Goal: Communication & Community: Share content

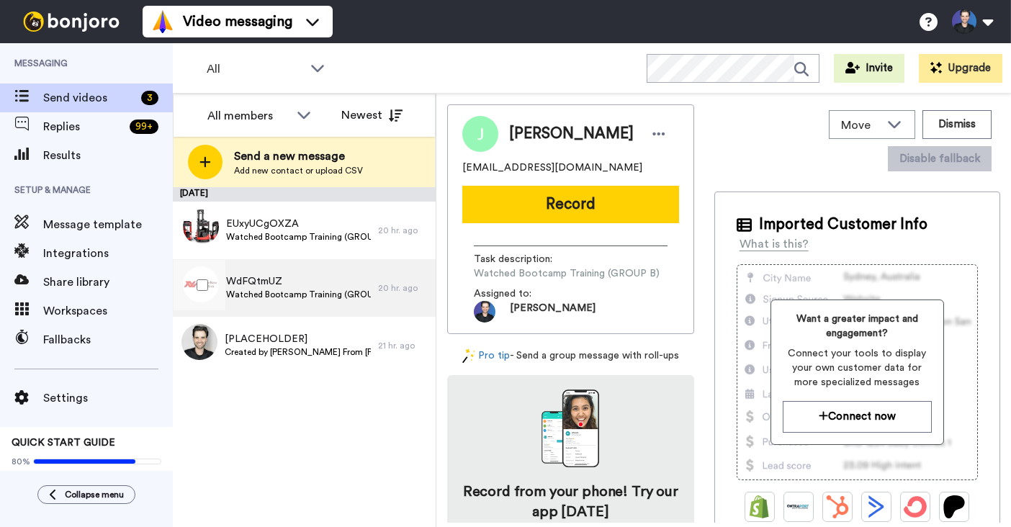
click at [322, 299] on span "Watched Bootcamp Training (GROUP B)" at bounding box center [298, 295] width 145 height 12
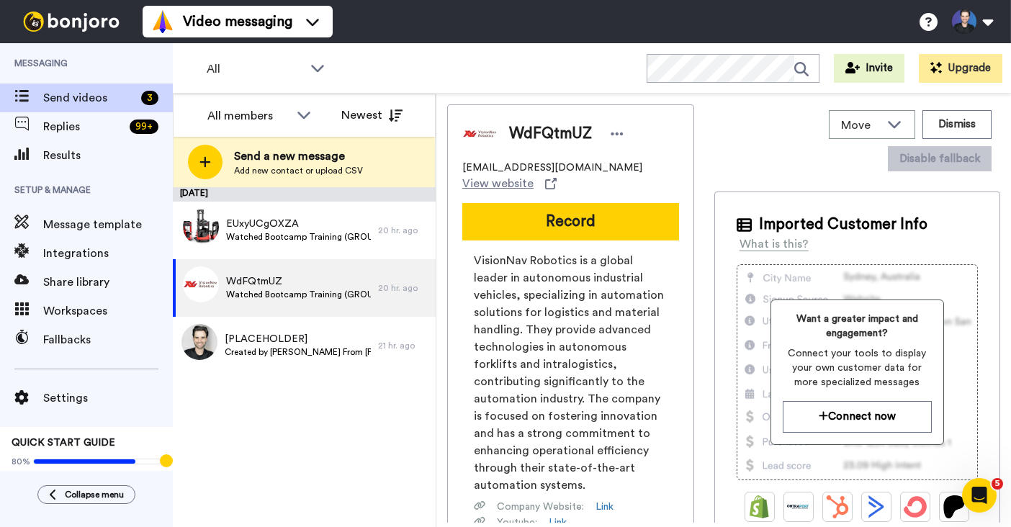
click at [582, 194] on div "WdFQtmUZ [EMAIL_ADDRESS][DOMAIN_NAME] View website Record VisionNav Robotics is…" at bounding box center [570, 384] width 247 height 561
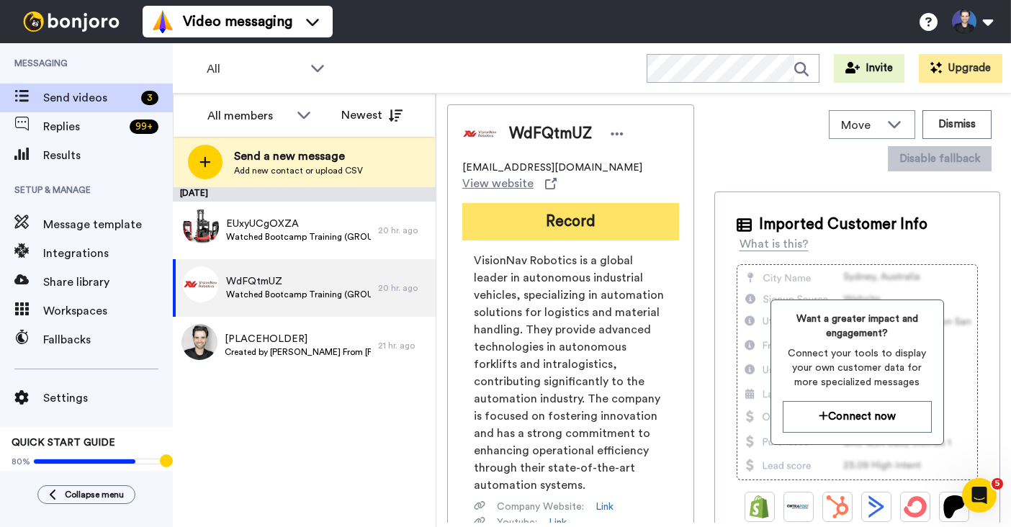
click at [582, 218] on button "Record" at bounding box center [570, 221] width 217 height 37
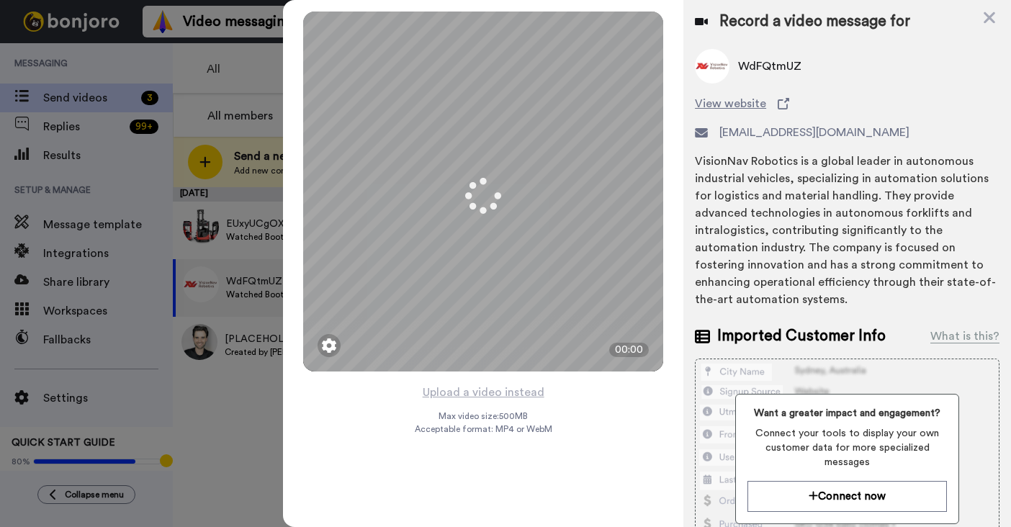
click at [548, 391] on div "Upload a video instead Max video size: 500 MB Acceptable format: MP4 or WebM" at bounding box center [483, 446] width 137 height 127
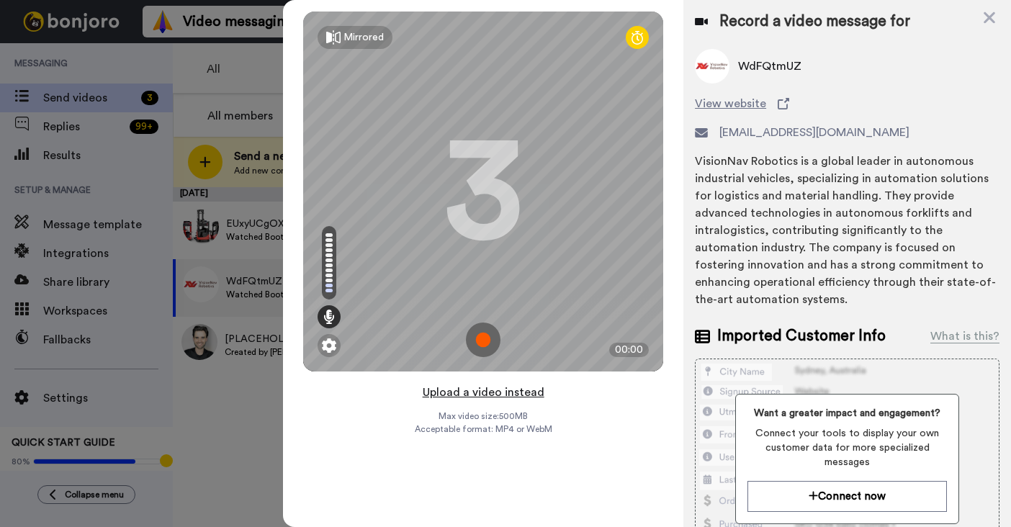
click at [533, 393] on button "Upload a video instead" at bounding box center [483, 392] width 130 height 19
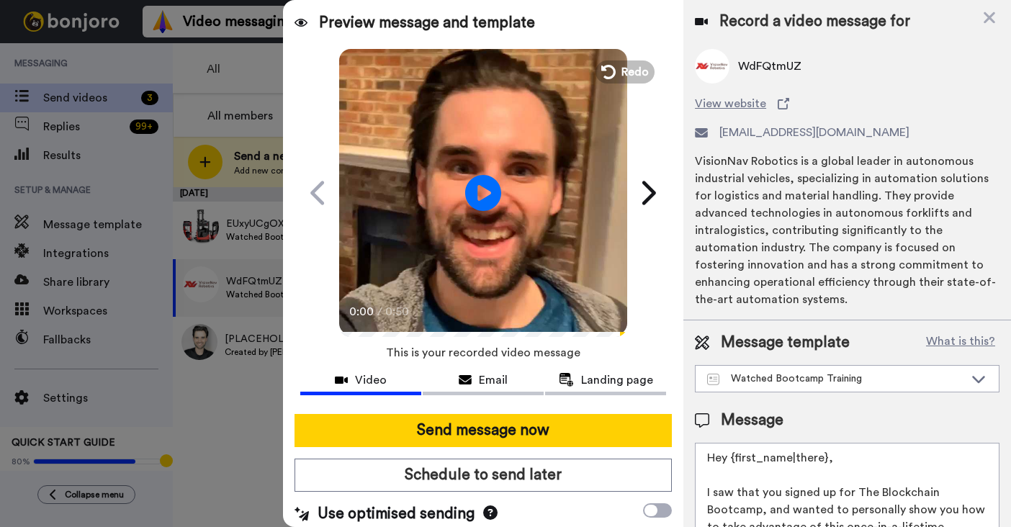
click at [566, 298] on video at bounding box center [483, 191] width 288 height 288
click at [564, 298] on video at bounding box center [483, 191] width 288 height 288
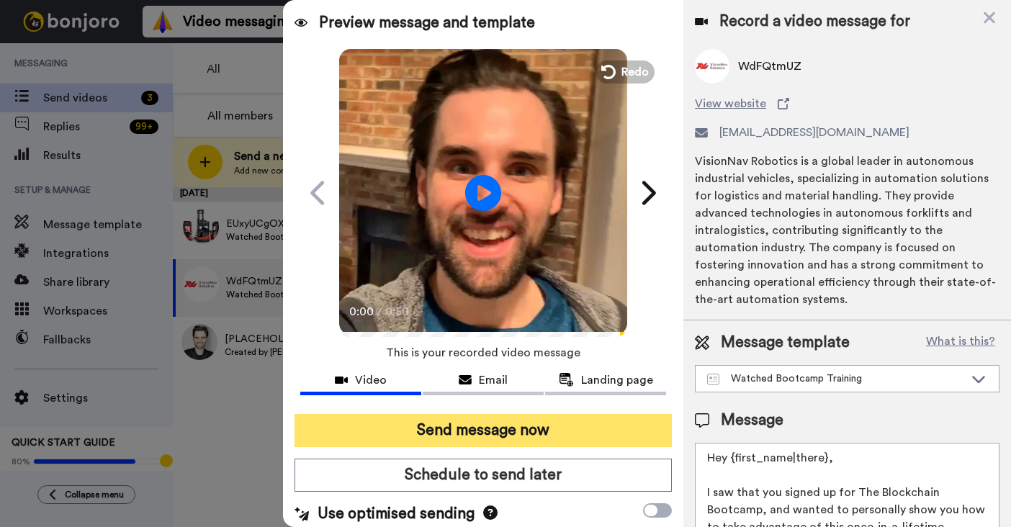
click at [587, 428] on button "Send message now" at bounding box center [482, 430] width 377 height 33
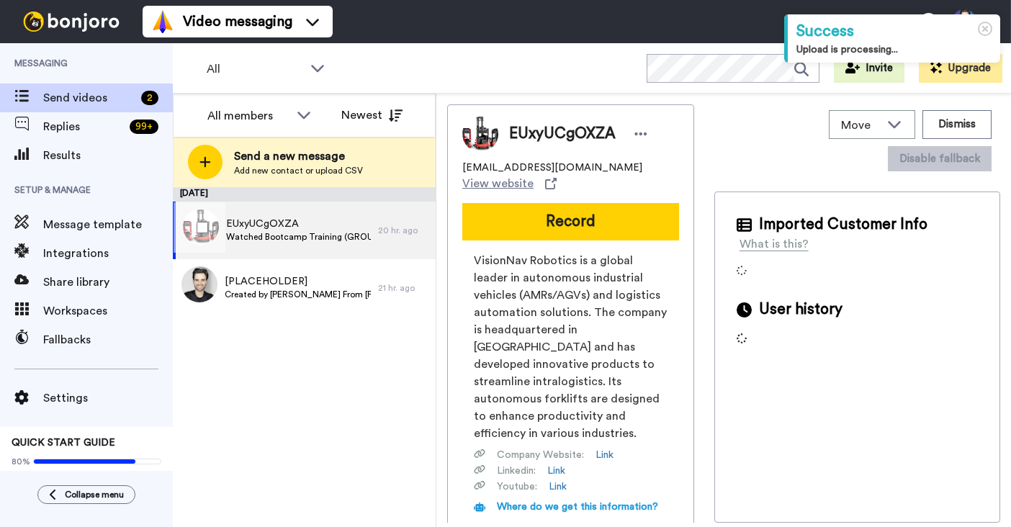
click at [305, 238] on span "Watched Bootcamp Training (GROUP A)" at bounding box center [298, 237] width 145 height 12
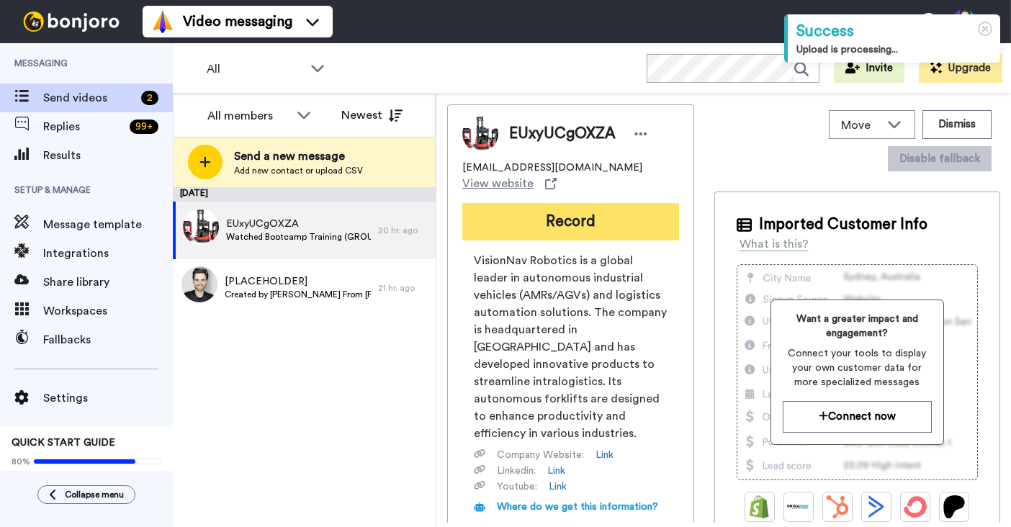
click at [533, 227] on button "Record" at bounding box center [570, 221] width 217 height 37
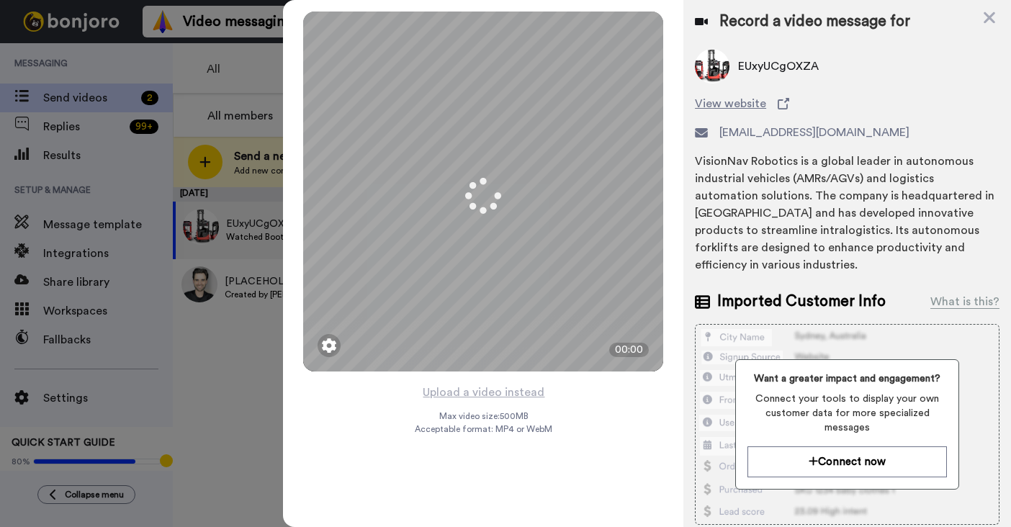
drag, startPoint x: 574, startPoint y: 410, endPoint x: 556, endPoint y: 402, distance: 20.3
click at [574, 410] on div "Mirrored Redo 3 00:00 Upload a video instead Max video size: 500 MB Acceptable …" at bounding box center [483, 263] width 400 height 527
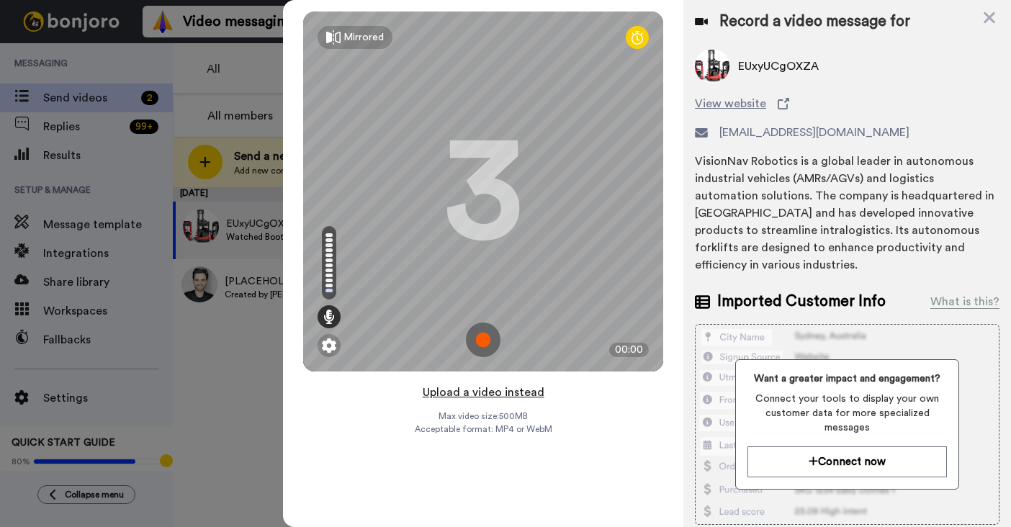
click at [533, 392] on button "Upload a video instead" at bounding box center [483, 392] width 130 height 19
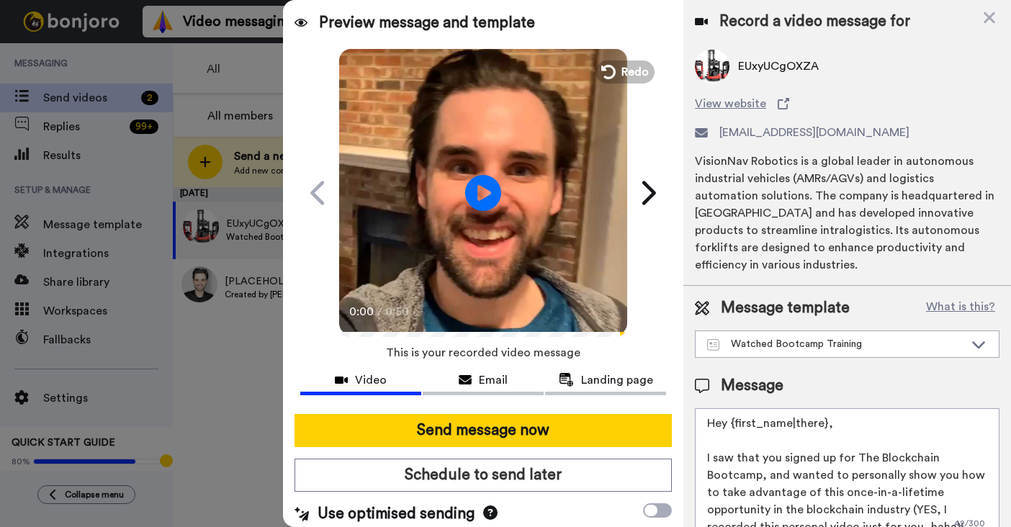
click at [466, 281] on video at bounding box center [483, 191] width 288 height 288
click at [483, 292] on video at bounding box center [483, 191] width 288 height 288
drag, startPoint x: 508, startPoint y: 435, endPoint x: 502, endPoint y: 411, distance: 25.1
click at [508, 436] on button "Send message now" at bounding box center [482, 430] width 377 height 33
